Goal: Task Accomplishment & Management: Manage account settings

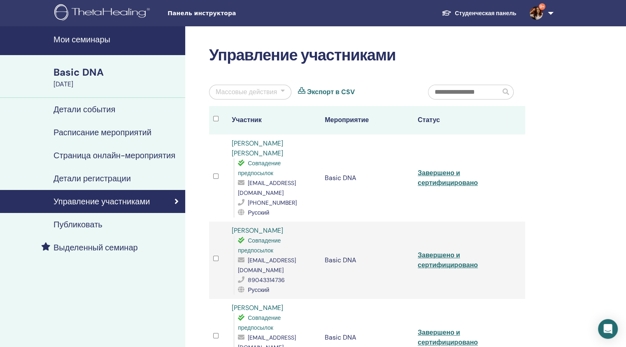
click at [71, 39] on h4 "Мои семинары" at bounding box center [116, 40] width 127 height 10
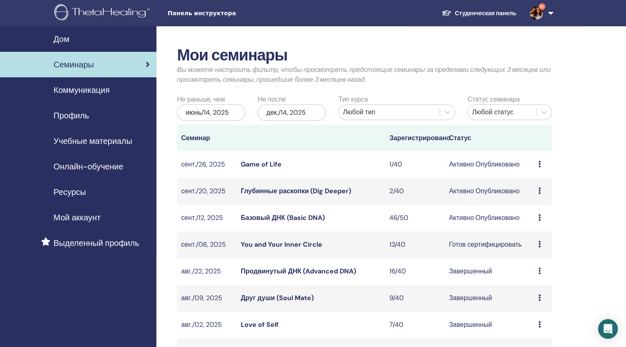
click at [295, 217] on link "Базовый ДНК (Basic DNA)" at bounding box center [283, 217] width 84 height 9
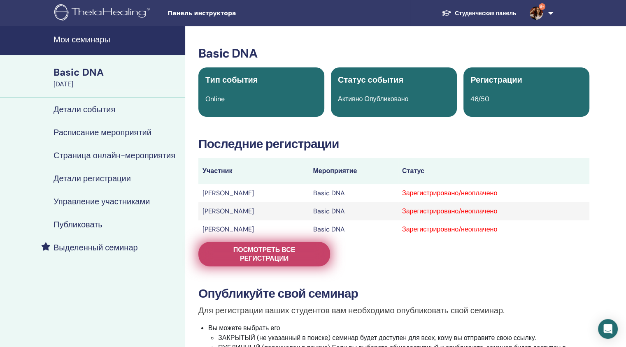
click at [276, 258] on span "Посмотреть все регистрации" at bounding box center [264, 254] width 111 height 17
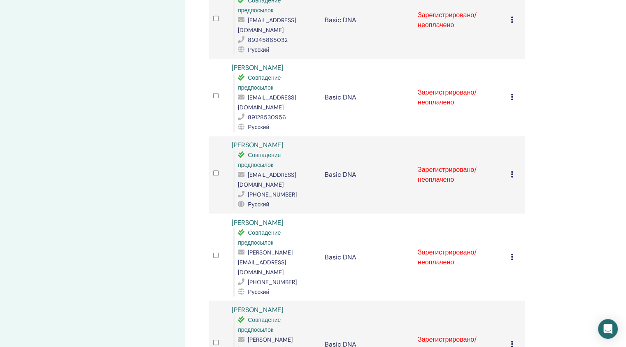
scroll to position [1328, 0]
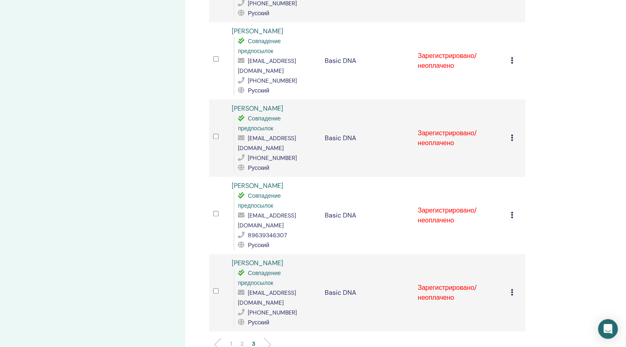
scroll to position [269, 0]
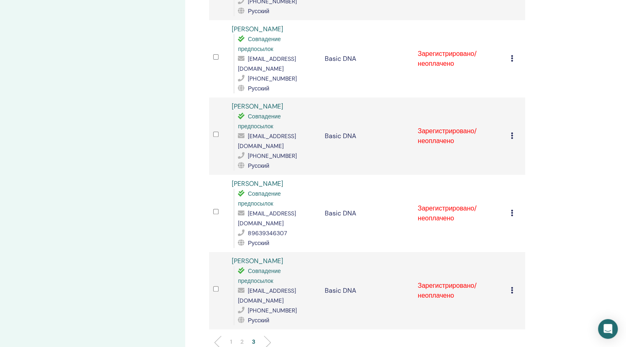
click at [227, 338] on li "1" at bounding box center [231, 346] width 10 height 16
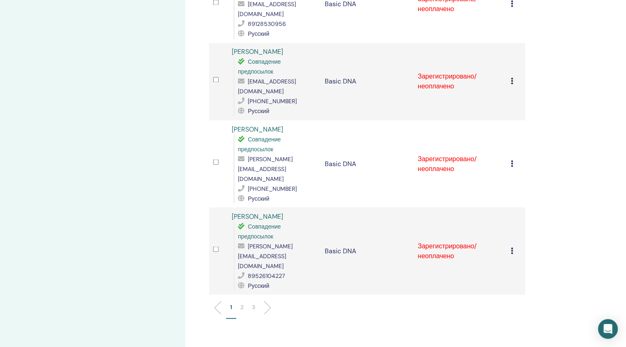
scroll to position [1513, 0]
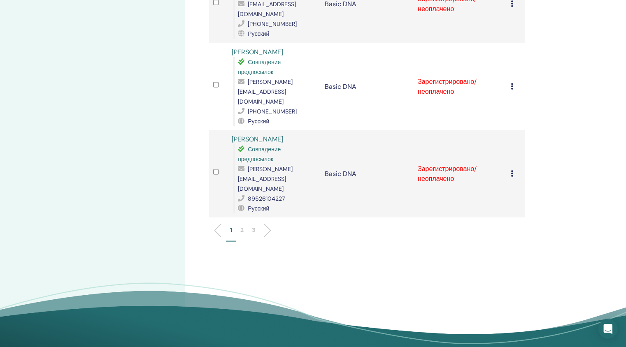
click at [241, 225] on p "2" at bounding box center [241, 229] width 3 height 9
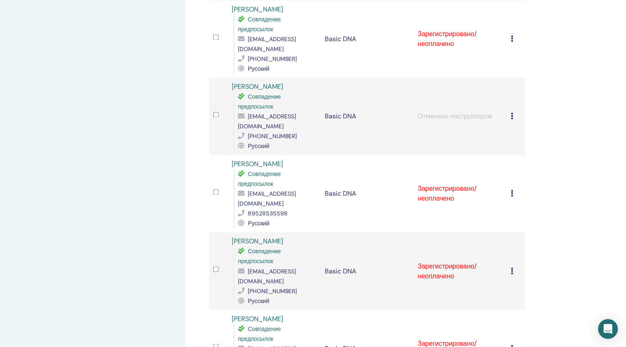
scroll to position [1553, 0]
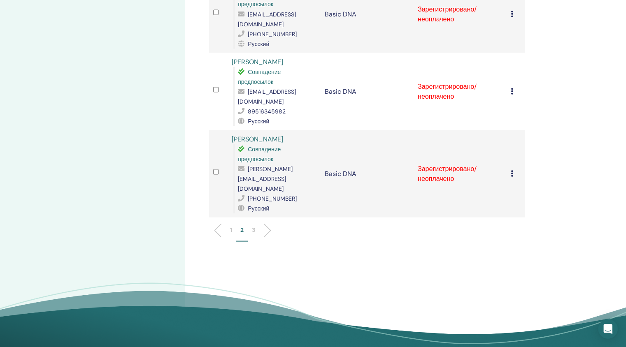
click at [255, 225] on li "3" at bounding box center [254, 233] width 12 height 16
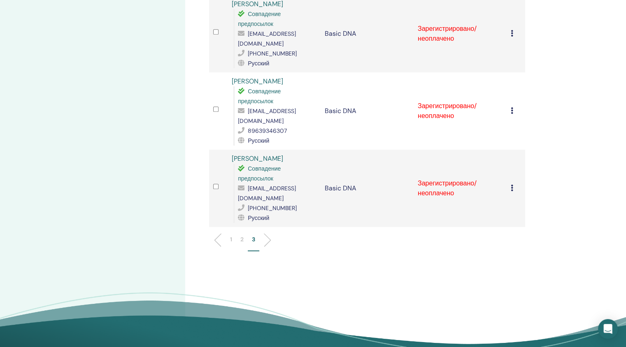
scroll to position [539, 0]
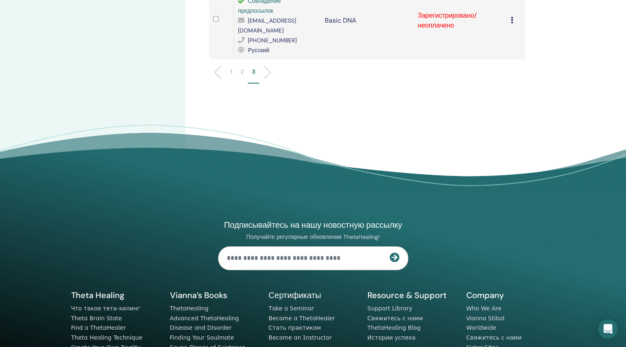
click at [232, 67] on p "1" at bounding box center [231, 71] width 2 height 9
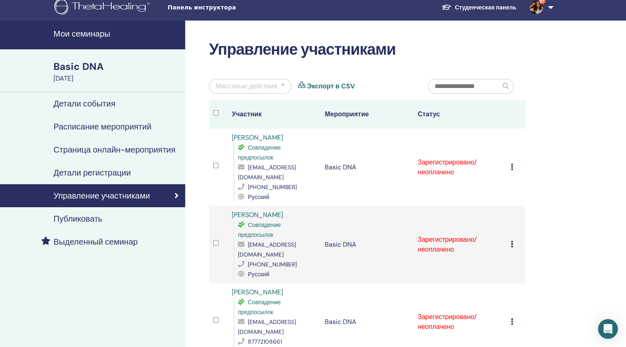
scroll to position [0, 0]
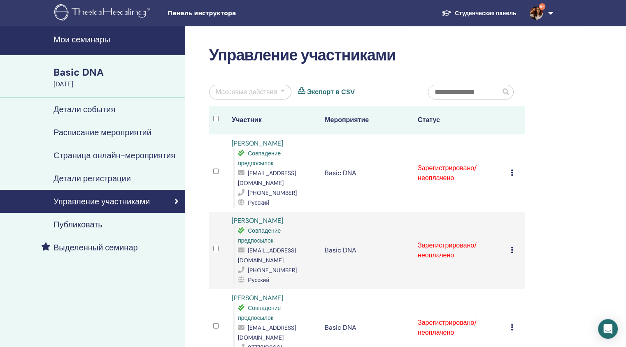
click at [282, 93] on div at bounding box center [282, 92] width 4 height 10
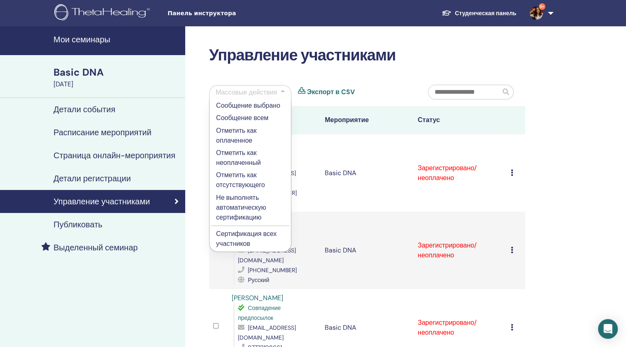
click at [236, 237] on p "Сертификация всех участников" at bounding box center [250, 239] width 68 height 20
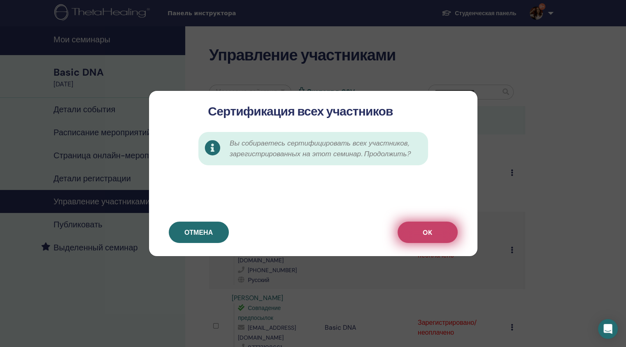
click at [435, 230] on button "OK" at bounding box center [427, 232] width 60 height 21
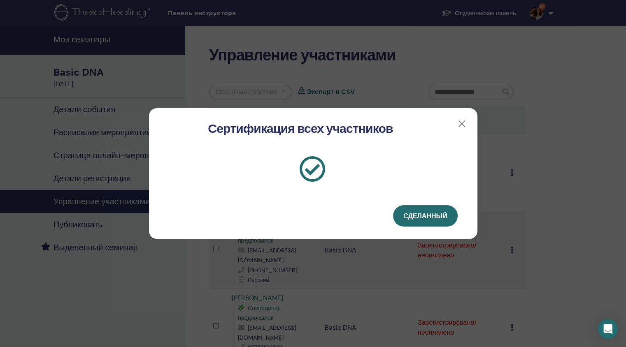
click at [431, 217] on span "Сделанный" at bounding box center [425, 216] width 44 height 9
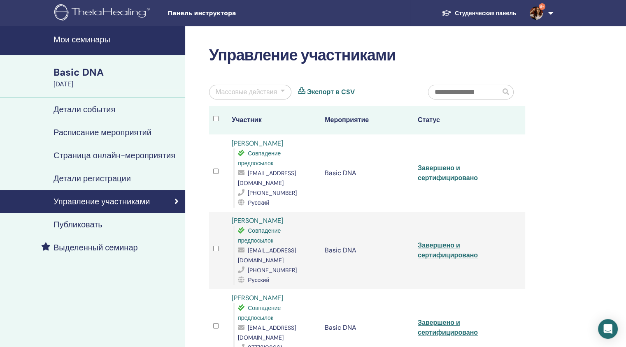
click at [436, 164] on link "Завершено и сертифицировано" at bounding box center [447, 173] width 60 height 19
drag, startPoint x: 271, startPoint y: 143, endPoint x: 233, endPoint y: 143, distance: 37.8
click at [233, 143] on div "[PERSON_NAME] Совпадение предпосылок [EMAIL_ADDRESS][DOMAIN_NAME] [PHONE_NUMBER…" at bounding box center [274, 173] width 85 height 69
copy link "[PERSON_NAME]"
click at [430, 241] on link "Завершено и сертифицировано" at bounding box center [447, 250] width 60 height 19
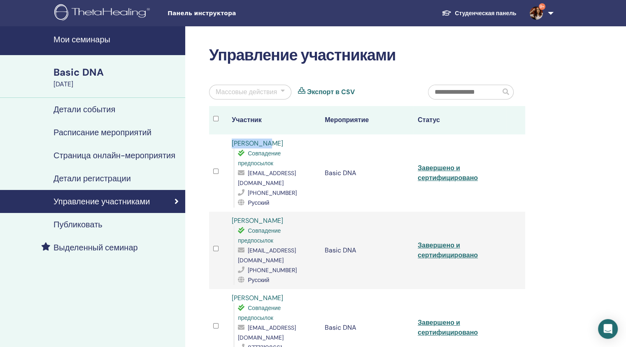
drag, startPoint x: 286, startPoint y: 209, endPoint x: 232, endPoint y: 211, distance: 53.9
click at [232, 216] on div "[PERSON_NAME] Совпадение предпосылок [EMAIL_ADDRESS][DOMAIN_NAME] [PHONE_NUMBER…" at bounding box center [274, 250] width 85 height 69
copy link "[PERSON_NAME]"
click at [434, 318] on link "Завершено и сертифицировано" at bounding box center [447, 327] width 60 height 19
drag, startPoint x: 268, startPoint y: 277, endPoint x: 230, endPoint y: 276, distance: 37.9
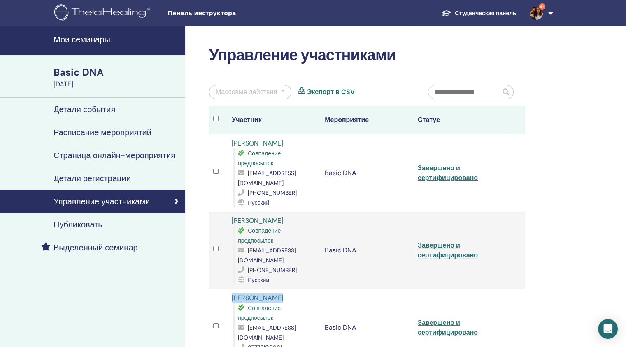
click at [230, 289] on td "Liya Torgaeva Совпадение предпосылок [EMAIL_ADDRESS][DOMAIN_NAME] 87772108661 Р…" at bounding box center [273, 327] width 93 height 77
copy link "[PERSON_NAME]"
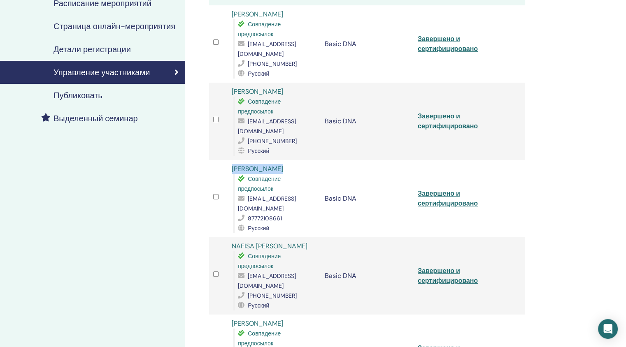
scroll to position [130, 0]
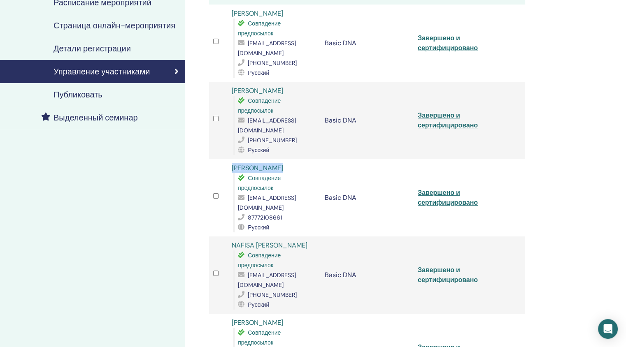
click at [436, 266] on link "Завершено и сертифицировано" at bounding box center [447, 275] width 60 height 19
drag, startPoint x: 306, startPoint y: 214, endPoint x: 232, endPoint y: 214, distance: 73.2
click at [232, 241] on div "NAFISA [PERSON_NAME] Совпадение предпосылок [EMAIL_ADDRESS][DOMAIN_NAME] [PHONE…" at bounding box center [274, 275] width 85 height 69
copy link "NAFISA [PERSON_NAME]"
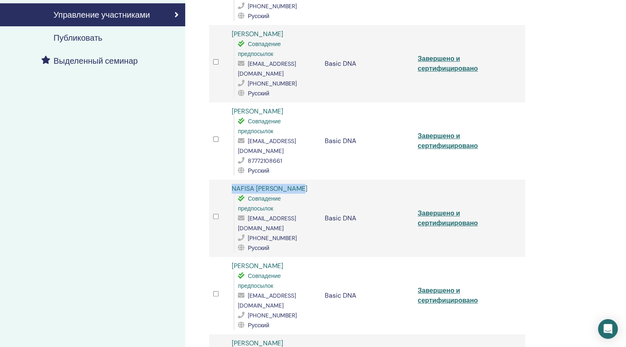
scroll to position [194, 0]
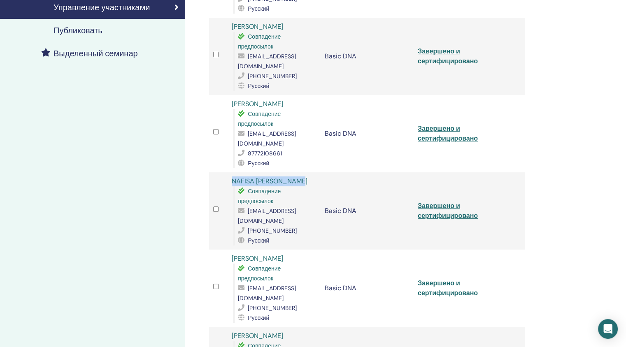
click at [426, 279] on link "Завершено и сертифицировано" at bounding box center [447, 288] width 60 height 19
drag, startPoint x: 278, startPoint y: 220, endPoint x: 231, endPoint y: 218, distance: 46.5
click at [232, 254] on div "[PERSON_NAME] Совпадение предпосылок [EMAIL_ADDRESS][DOMAIN_NAME] [PHONE_NUMBER…" at bounding box center [274, 288] width 85 height 69
copy link "[PERSON_NAME]"
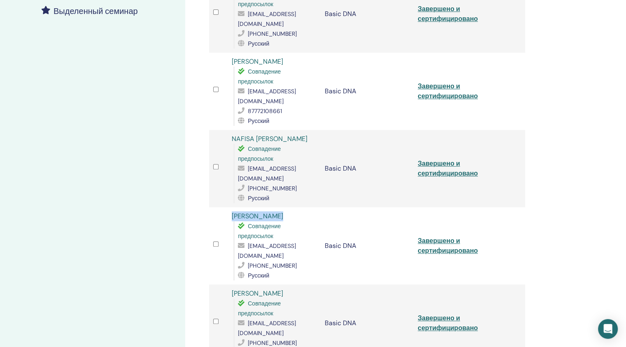
scroll to position [298, 0]
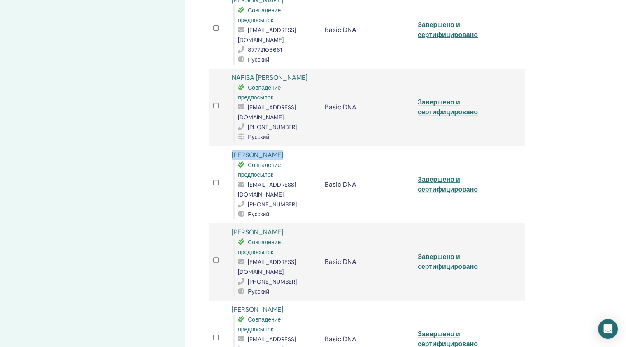
click at [450, 253] on link "Завершено и сертифицировано" at bounding box center [447, 262] width 60 height 19
drag, startPoint x: 285, startPoint y: 180, endPoint x: 232, endPoint y: 180, distance: 53.5
click at [232, 227] on div "[PERSON_NAME] Совпадение предпосылок [EMAIL_ADDRESS][DOMAIN_NAME] [PHONE_NUMBER…" at bounding box center [274, 261] width 85 height 69
copy link "[PERSON_NAME]"
click at [452, 330] on link "Завершено и сертифицировано" at bounding box center [447, 339] width 60 height 19
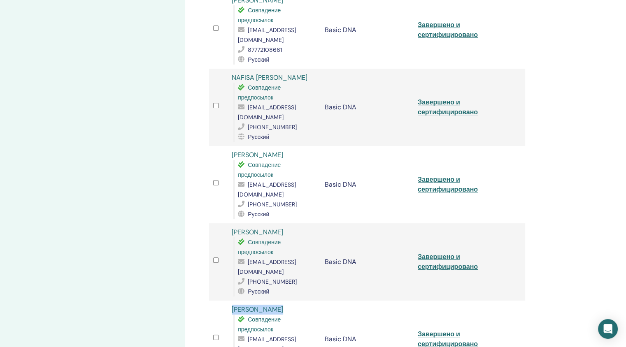
drag, startPoint x: 281, startPoint y: 251, endPoint x: 233, endPoint y: 251, distance: 48.5
click at [233, 305] on div "[PERSON_NAME] Совпадение предпосылок [EMAIL_ADDRESS][DOMAIN_NAME] 9181281524 Ру…" at bounding box center [274, 339] width 85 height 69
copy link "[PERSON_NAME]"
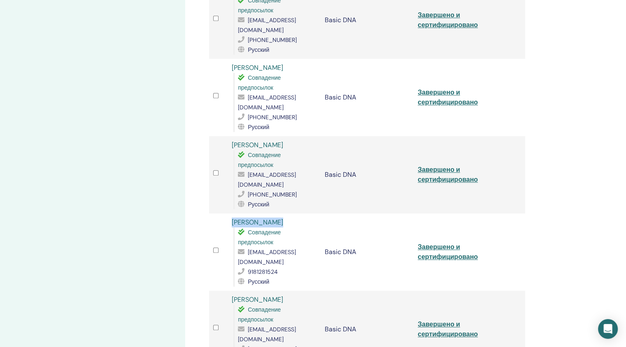
scroll to position [416, 0]
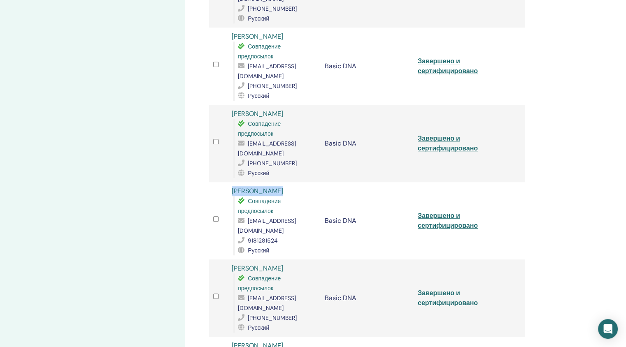
click at [438, 289] on link "Завершено и сертифицировано" at bounding box center [447, 298] width 60 height 19
drag, startPoint x: 273, startPoint y: 198, endPoint x: 232, endPoint y: 199, distance: 41.1
click at [232, 264] on div "[PERSON_NAME] Совпадение предпосылок [EMAIL_ADDRESS][DOMAIN_NAME] [PHONE_NUMBER…" at bounding box center [274, 298] width 85 height 69
copy link "[PERSON_NAME]"
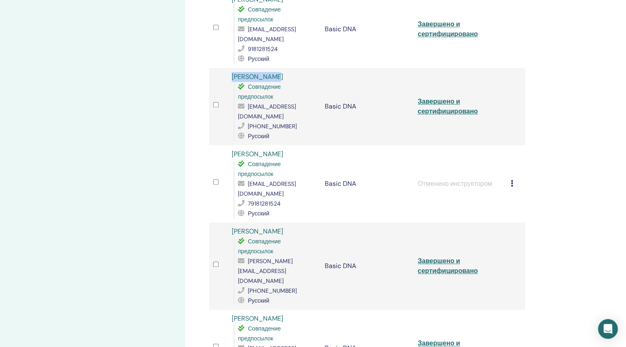
scroll to position [625, 0]
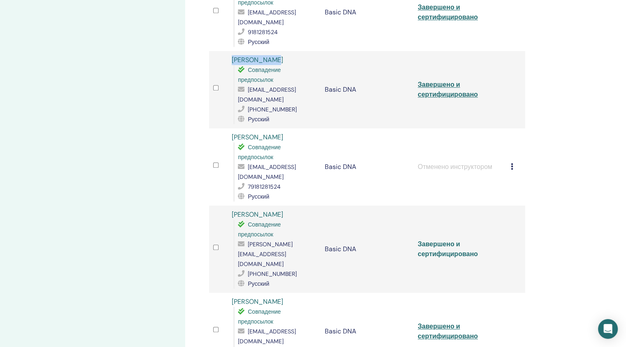
click at [446, 240] on link "Завершено и сертифицировано" at bounding box center [447, 249] width 60 height 19
drag, startPoint x: 264, startPoint y: 126, endPoint x: 230, endPoint y: 127, distance: 34.1
click at [230, 206] on td "[PERSON_NAME] Совпадение предпосылок [PERSON_NAME][EMAIL_ADDRESS][DOMAIN_NAME] …" at bounding box center [273, 249] width 93 height 87
copy link "[PERSON_NAME]"
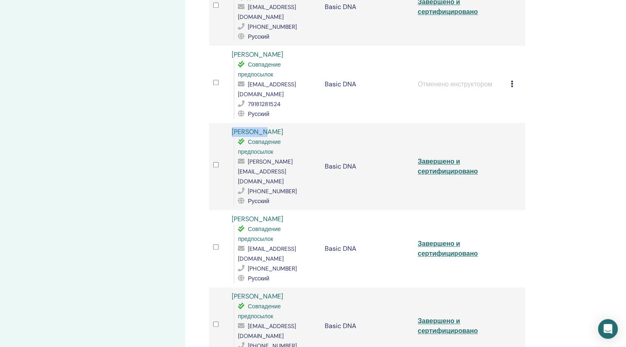
scroll to position [707, 0]
click at [434, 239] on link "Завершено и сертифицировано" at bounding box center [447, 248] width 60 height 19
drag, startPoint x: 286, startPoint y: 109, endPoint x: 231, endPoint y: 109, distance: 54.7
click at [232, 214] on div "[PERSON_NAME] Совпадение предпосылок [EMAIL_ADDRESS][DOMAIN_NAME] [PHONE_NUMBER…" at bounding box center [274, 248] width 85 height 69
copy link "[PERSON_NAME]"
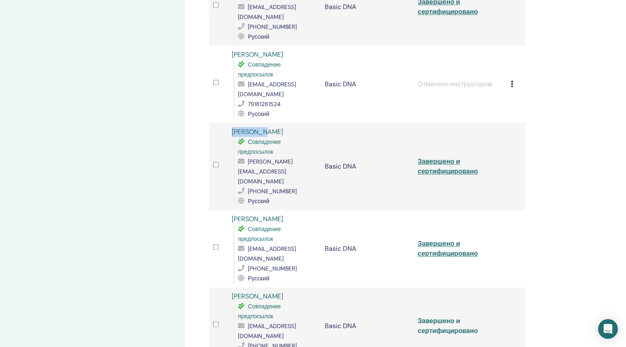
click at [426, 317] on link "Завершено и сертифицировано" at bounding box center [447, 326] width 60 height 19
drag, startPoint x: 319, startPoint y: 176, endPoint x: 232, endPoint y: 174, distance: 87.2
click at [232, 287] on td "[PERSON_NAME] Совпадение предпосылок [EMAIL_ADDRESS][DOMAIN_NAME] [PHONE_NUMBER…" at bounding box center [273, 325] width 93 height 77
drag, startPoint x: 278, startPoint y: 255, endPoint x: 232, endPoint y: 258, distance: 46.2
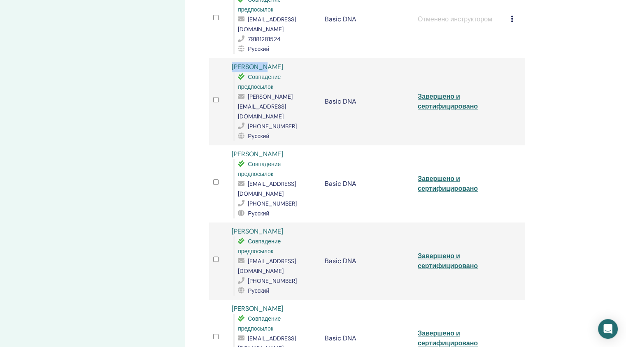
scroll to position [778, 0]
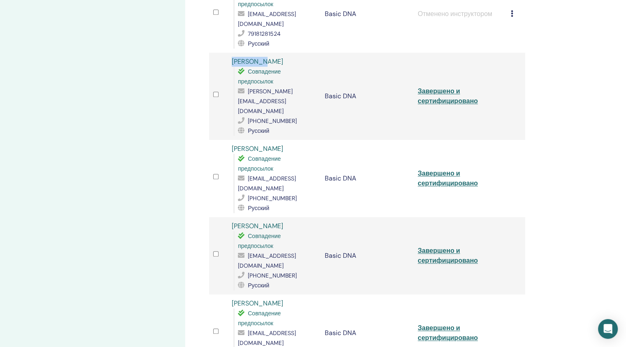
drag, startPoint x: 291, startPoint y: 260, endPoint x: 232, endPoint y: 259, distance: 58.8
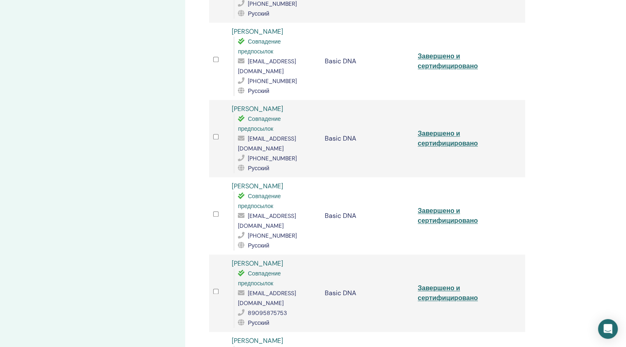
scroll to position [900, 0]
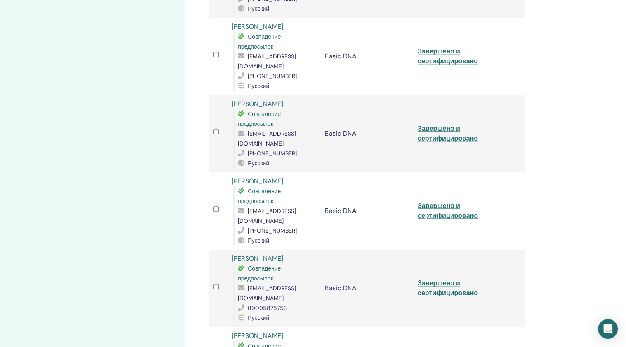
drag, startPoint x: 283, startPoint y: 210, endPoint x: 232, endPoint y: 210, distance: 51.0
drag, startPoint x: 283, startPoint y: 276, endPoint x: 233, endPoint y: 271, distance: 50.1
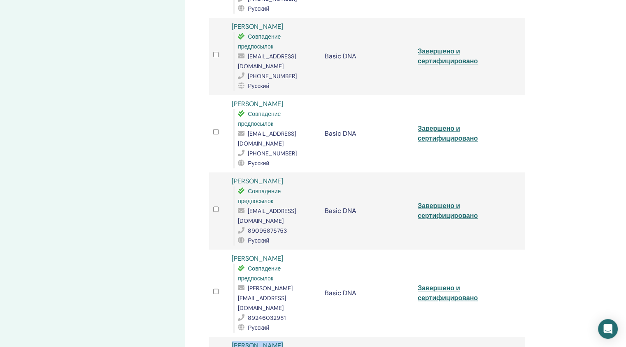
scroll to position [980, 0]
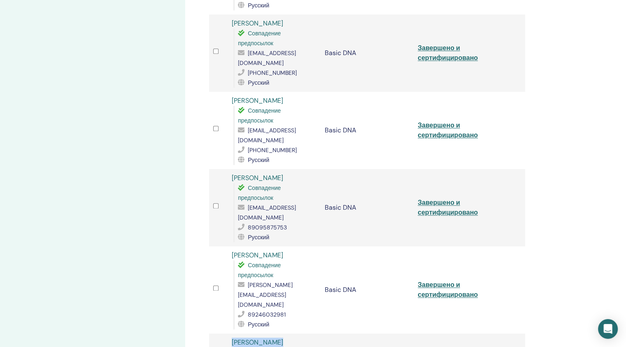
drag, startPoint x: 286, startPoint y: 273, endPoint x: 231, endPoint y: 273, distance: 55.1
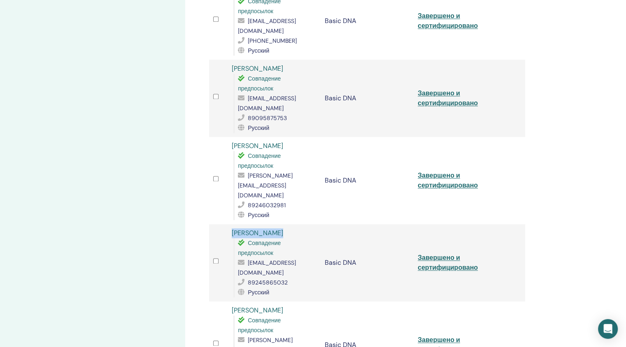
scroll to position [1091, 0]
drag, startPoint x: 291, startPoint y: 230, endPoint x: 232, endPoint y: 227, distance: 59.3
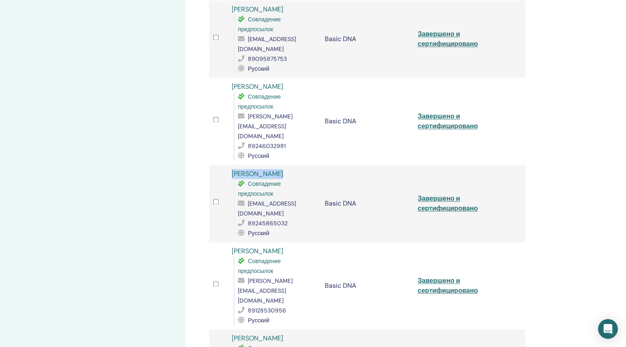
scroll to position [1150, 0]
drag, startPoint x: 272, startPoint y: 237, endPoint x: 232, endPoint y: 239, distance: 40.8
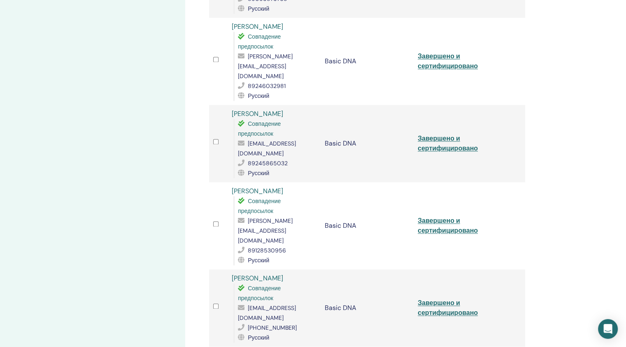
scroll to position [1254, 0]
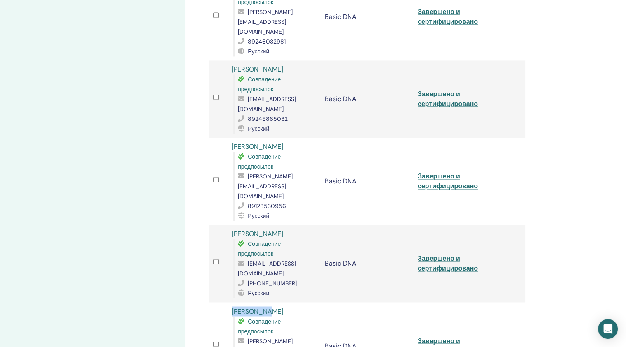
drag, startPoint x: 299, startPoint y: 211, endPoint x: 234, endPoint y: 211, distance: 65.0
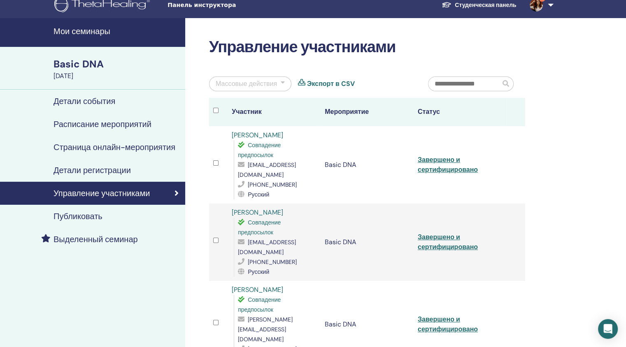
scroll to position [0, 0]
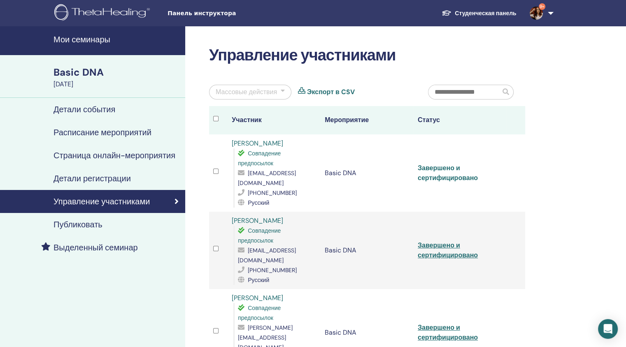
click at [444, 168] on link "Завершено и сертифицировано" at bounding box center [447, 173] width 60 height 19
drag, startPoint x: 275, startPoint y: 144, endPoint x: 230, endPoint y: 144, distance: 44.4
click at [230, 144] on td "[PERSON_NAME] Совпадение предпосылок [EMAIL_ADDRESS][DOMAIN_NAME] [PHONE_NUMBER…" at bounding box center [273, 172] width 93 height 77
click at [437, 241] on link "Завершено и сертифицировано" at bounding box center [447, 250] width 60 height 19
drag, startPoint x: 279, startPoint y: 218, endPoint x: 232, endPoint y: 220, distance: 46.9
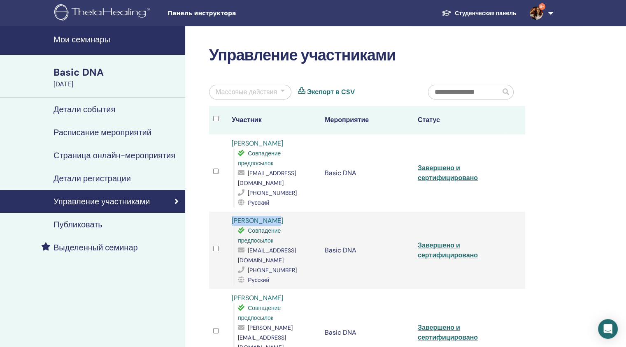
click at [232, 220] on div "[PERSON_NAME] Совпадение предпосылок [EMAIL_ADDRESS][DOMAIN_NAME] [PHONE_NUMBER…" at bounding box center [274, 250] width 85 height 69
click at [445, 323] on link "Завершено и сертифицировано" at bounding box center [447, 332] width 60 height 19
drag, startPoint x: 275, startPoint y: 290, endPoint x: 233, endPoint y: 288, distance: 42.0
click at [233, 293] on div "[PERSON_NAME] Совпадение предпосылок [PERSON_NAME][EMAIL_ADDRESS][DOMAIN_NAME] …" at bounding box center [274, 332] width 85 height 79
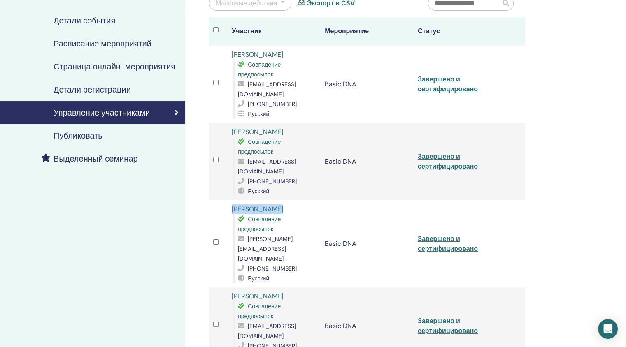
scroll to position [134, 0]
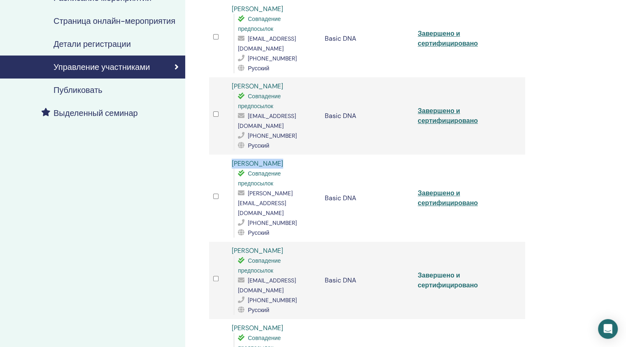
click at [433, 271] on link "Завершено и сертифицировано" at bounding box center [447, 280] width 60 height 19
drag, startPoint x: 281, startPoint y: 221, endPoint x: 230, endPoint y: 219, distance: 51.0
click at [230, 242] on td "[PERSON_NAME] Совпадение предпосылок [EMAIL_ADDRESS][DOMAIN_NAME] [PHONE_NUMBER…" at bounding box center [273, 280] width 93 height 77
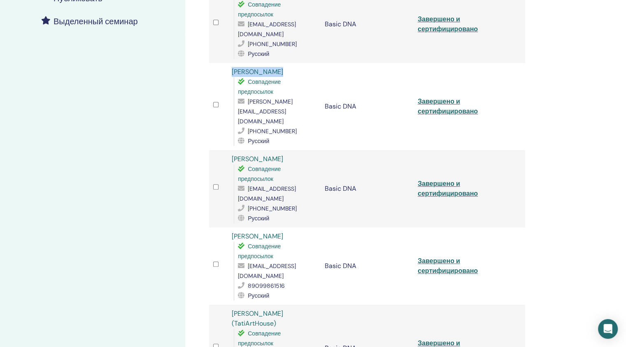
scroll to position [227, 0]
click at [438, 256] on link "Завершено и сертифицировано" at bounding box center [447, 265] width 60 height 19
drag, startPoint x: 281, startPoint y: 196, endPoint x: 229, endPoint y: 193, distance: 52.3
click at [229, 227] on td "[PERSON_NAME] Совпадение предпосылок [EMAIL_ADDRESS][DOMAIN_NAME] 89099861516 Р…" at bounding box center [273, 265] width 93 height 77
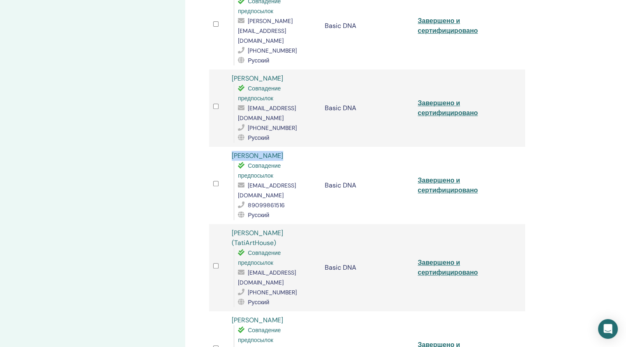
scroll to position [307, 0]
click at [447, 258] on link "Завершено и сертифицировано" at bounding box center [447, 267] width 60 height 19
click at [276, 228] on div "[PERSON_NAME] ([PERSON_NAME]) Совпадение предпосылок [EMAIL_ADDRESS][DOMAIN_NAM…" at bounding box center [274, 267] width 85 height 79
drag, startPoint x: 280, startPoint y: 194, endPoint x: 231, endPoint y: 184, distance: 49.5
click at [232, 228] on div "[PERSON_NAME] ([PERSON_NAME]) Совпадение предпосылок [EMAIL_ADDRESS][DOMAIN_NAM…" at bounding box center [274, 267] width 85 height 79
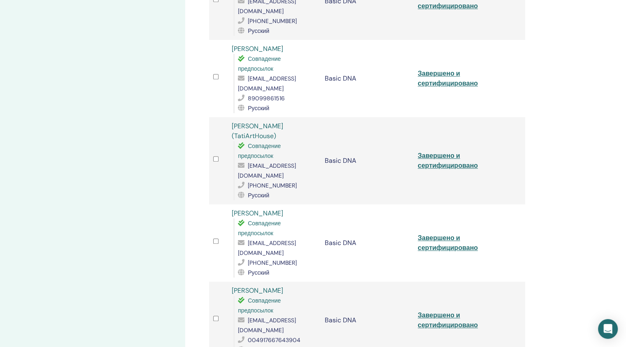
scroll to position [417, 0]
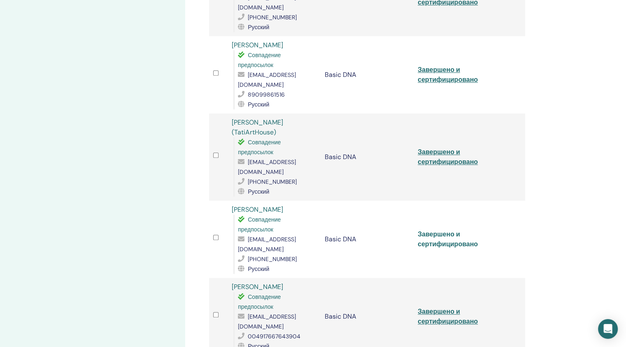
click at [436, 230] on link "Завершено и сертифицировано" at bounding box center [447, 239] width 60 height 19
drag, startPoint x: 286, startPoint y: 150, endPoint x: 232, endPoint y: 150, distance: 53.9
click at [232, 205] on div "[PERSON_NAME] Совпадение предпосылок [EMAIL_ADDRESS][DOMAIN_NAME] [PHONE_NUMBER…" at bounding box center [274, 239] width 85 height 69
click at [424, 307] on link "Завершено и сертифицировано" at bounding box center [447, 316] width 60 height 19
drag, startPoint x: 280, startPoint y: 218, endPoint x: 229, endPoint y: 219, distance: 51.4
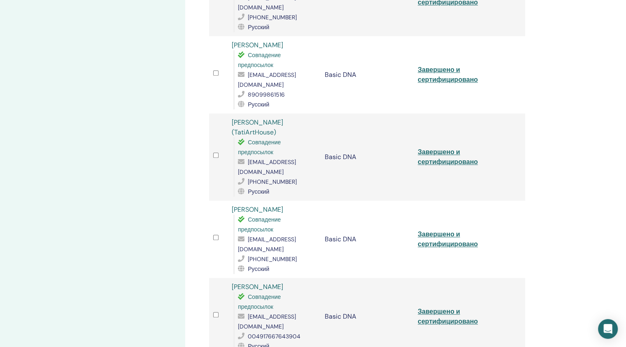
click at [229, 278] on td "[PERSON_NAME] Совпадение предпосылок [EMAIL_ADDRESS][DOMAIN_NAME] 0049176676439…" at bounding box center [273, 316] width 93 height 77
drag, startPoint x: 286, startPoint y: 295, endPoint x: 232, endPoint y: 293, distance: 54.3
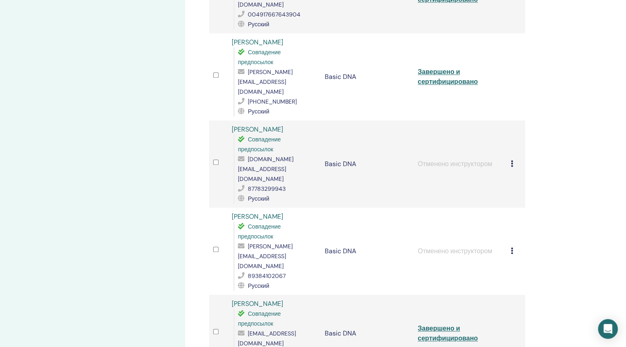
scroll to position [740, 0]
click at [438, 324] on link "Завершено и сертифицировано" at bounding box center [447, 333] width 60 height 19
drag, startPoint x: 285, startPoint y: 184, endPoint x: 231, endPoint y: 184, distance: 53.5
click at [232, 299] on div "[PERSON_NAME] Совпадение предпосылок [EMAIL_ADDRESS][DOMAIN_NAME] 8624259567 Ру…" at bounding box center [274, 333] width 85 height 69
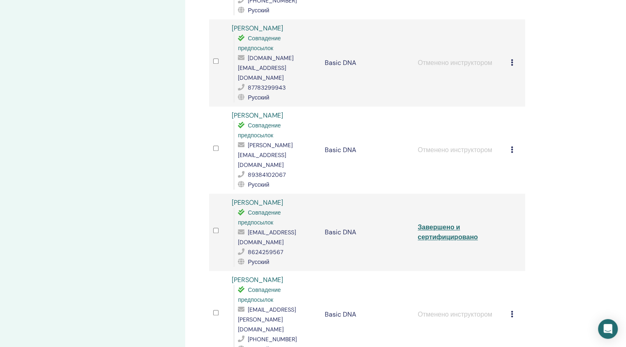
scroll to position [854, 0]
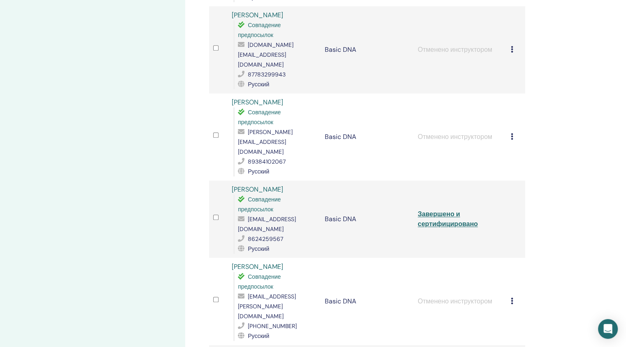
drag, startPoint x: 283, startPoint y: 216, endPoint x: 230, endPoint y: 216, distance: 52.6
drag, startPoint x: 288, startPoint y: 280, endPoint x: 232, endPoint y: 280, distance: 55.9
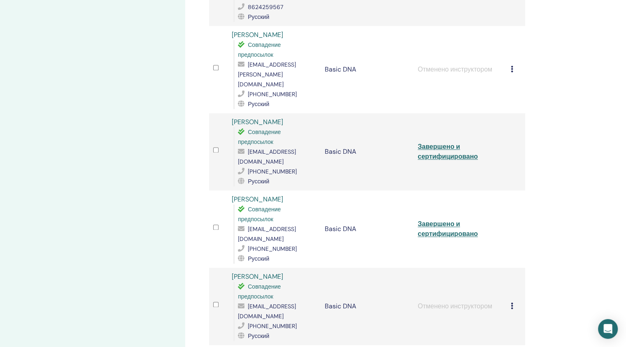
scroll to position [1087, 0]
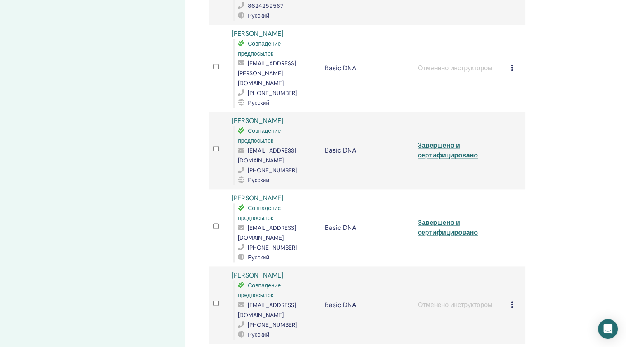
drag, startPoint x: 277, startPoint y: 183, endPoint x: 231, endPoint y: 185, distance: 46.1
drag, startPoint x: 288, startPoint y: 260, endPoint x: 234, endPoint y: 259, distance: 54.3
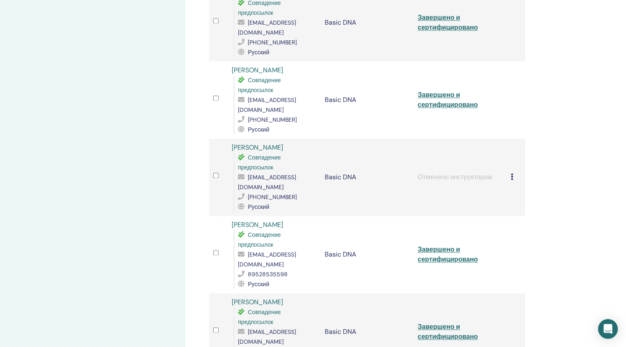
scroll to position [1215, 0]
drag, startPoint x: 285, startPoint y: 209, endPoint x: 231, endPoint y: 208, distance: 54.3
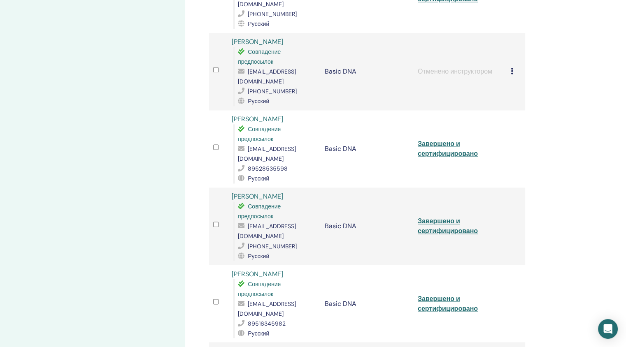
scroll to position [1354, 0]
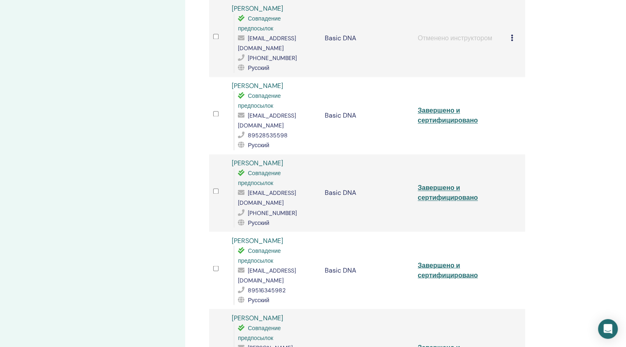
click at [452, 343] on link "Завершено и сертифицировано" at bounding box center [447, 352] width 60 height 19
drag, startPoint x: 272, startPoint y: 150, endPoint x: 232, endPoint y: 152, distance: 40.8
click at [232, 313] on div "[PERSON_NAME] Совпадение предпосылок [PERSON_NAME][EMAIL_ADDRESS][DOMAIN_NAME] …" at bounding box center [274, 352] width 85 height 79
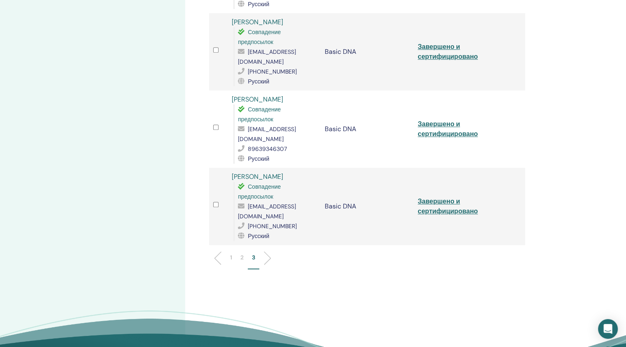
scroll to position [0, 0]
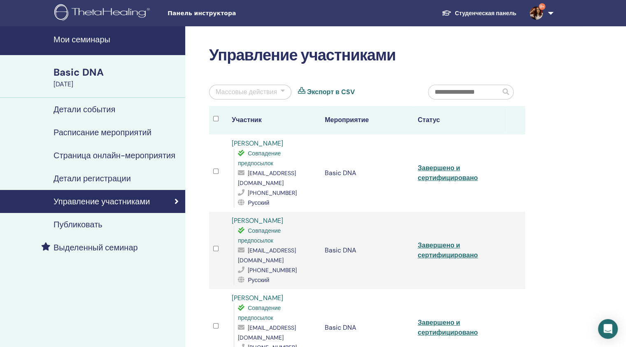
drag, startPoint x: 314, startPoint y: 141, endPoint x: 232, endPoint y: 141, distance: 81.8
click at [232, 141] on div "[PERSON_NAME] Совпадение предпосылок [EMAIL_ADDRESS][DOMAIN_NAME] [PHONE_NUMBER…" at bounding box center [274, 173] width 85 height 69
click at [434, 164] on link "Завершено и сертифицировано" at bounding box center [447, 173] width 60 height 19
click at [433, 241] on link "Завершено и сертифицировано" at bounding box center [447, 250] width 60 height 19
drag, startPoint x: 291, startPoint y: 211, endPoint x: 232, endPoint y: 213, distance: 58.9
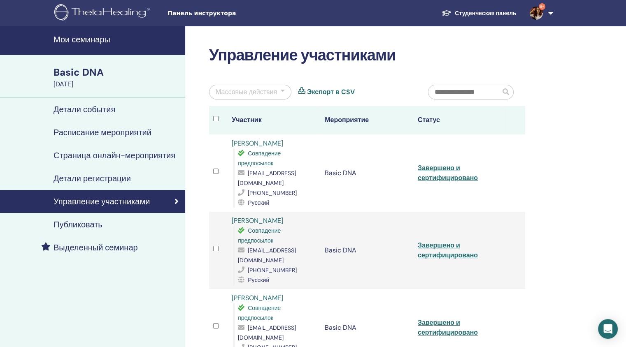
click at [232, 216] on div "[PERSON_NAME] Совпадение предпосылок [EMAIL_ADDRESS][DOMAIN_NAME] [PHONE_NUMBER…" at bounding box center [274, 250] width 85 height 69
click at [429, 318] on link "Завершено и сертифицировано" at bounding box center [447, 327] width 60 height 19
drag, startPoint x: 289, startPoint y: 276, endPoint x: 229, endPoint y: 279, distance: 59.3
click at [229, 289] on td "[PERSON_NAME] Совпадение предпосылок [EMAIL_ADDRESS][DOMAIN_NAME] [PHONE_NUMBER…" at bounding box center [273, 327] width 93 height 77
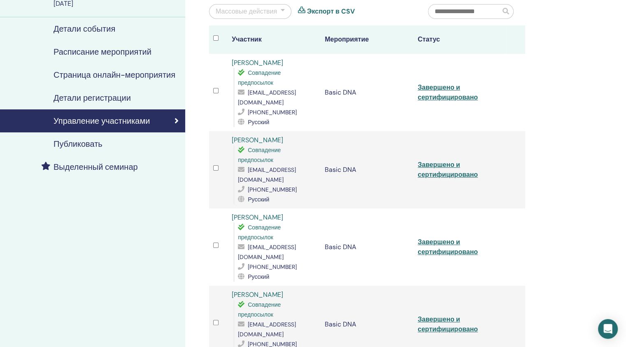
scroll to position [83, 0]
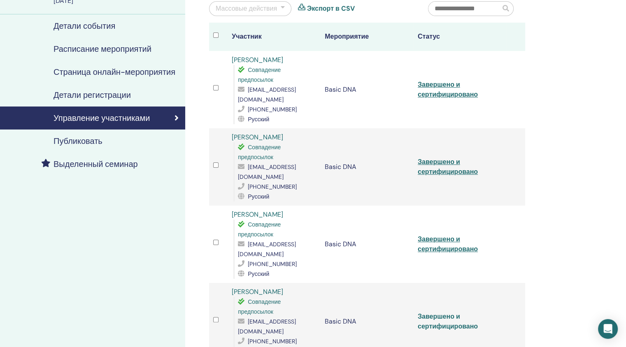
click at [436, 312] on link "Завершено и сертифицировано" at bounding box center [447, 321] width 60 height 19
drag, startPoint x: 295, startPoint y: 260, endPoint x: 234, endPoint y: 260, distance: 61.7
click at [234, 287] on div "[PERSON_NAME] Совпадение предпосылок [EMAIL_ADDRESS][DOMAIN_NAME] [PHONE_NUMBER…" at bounding box center [274, 321] width 85 height 69
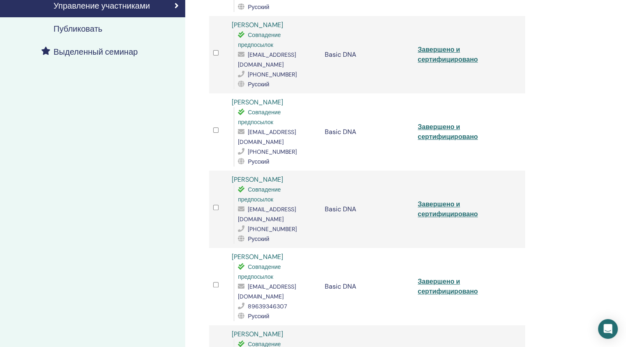
scroll to position [209, 0]
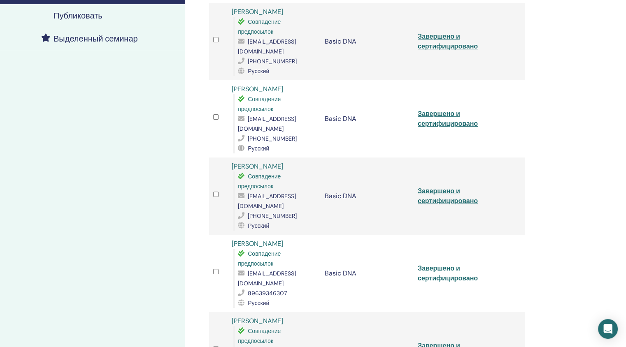
click at [429, 264] on link "Завершено и сертифицировано" at bounding box center [447, 273] width 60 height 19
drag, startPoint x: 276, startPoint y: 215, endPoint x: 232, endPoint y: 211, distance: 43.8
click at [232, 239] on div "[PERSON_NAME] Совпадение предпосылок [EMAIL_ADDRESS][DOMAIN_NAME] 89639346307 Р…" at bounding box center [274, 273] width 85 height 69
click at [431, 341] on link "Завершено и сертифицировано" at bounding box center [447, 350] width 60 height 19
drag, startPoint x: 275, startPoint y: 280, endPoint x: 229, endPoint y: 279, distance: 45.7
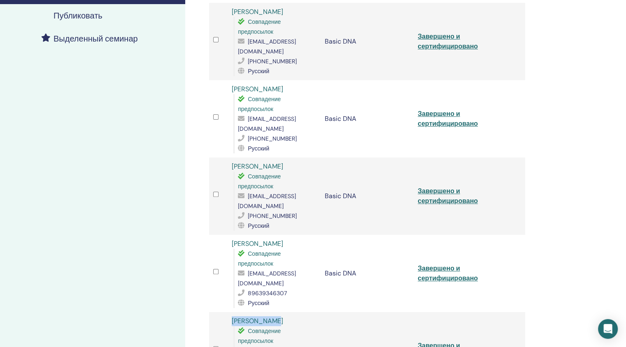
click at [229, 312] on td "[PERSON_NAME] Совпадение предпосылок [EMAIL_ADDRESS][DOMAIN_NAME] [PHONE_NUMBER…" at bounding box center [273, 350] width 93 height 77
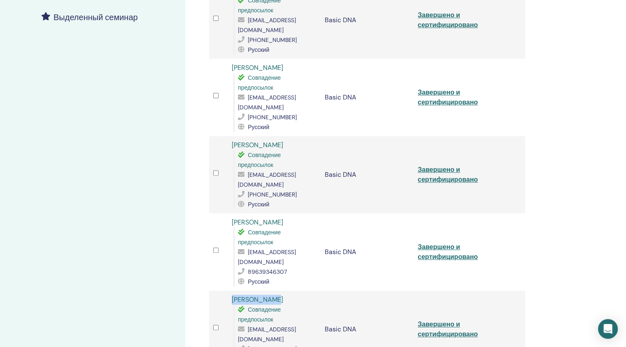
scroll to position [250, 0]
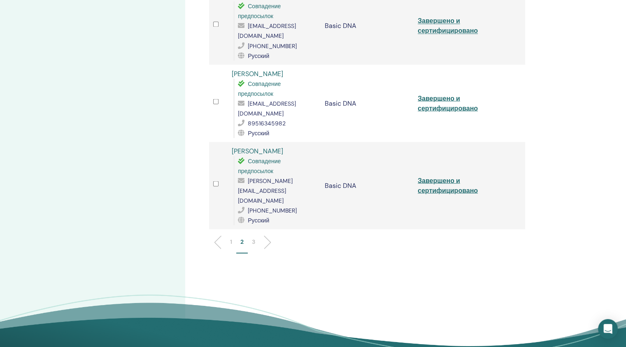
scroll to position [1553, 0]
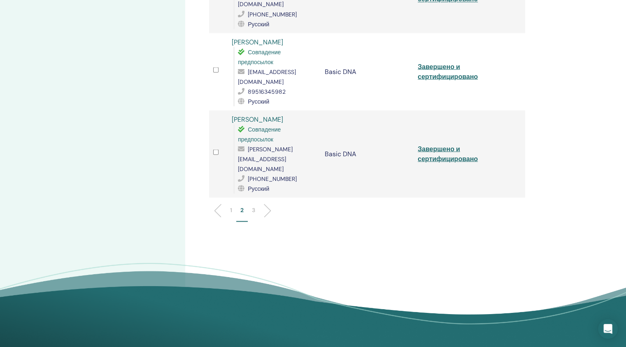
click at [231, 206] on p "1" at bounding box center [231, 210] width 2 height 9
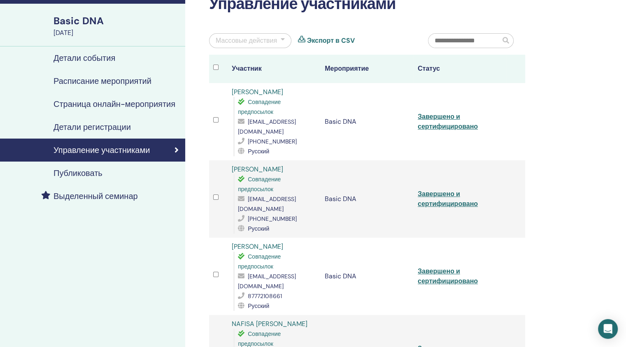
scroll to position [51, 0]
